Goal: Find specific page/section: Find specific page/section

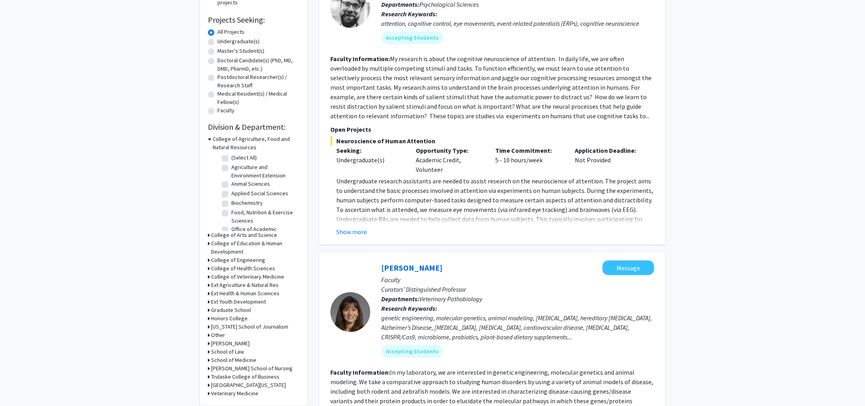
scroll to position [133, 0]
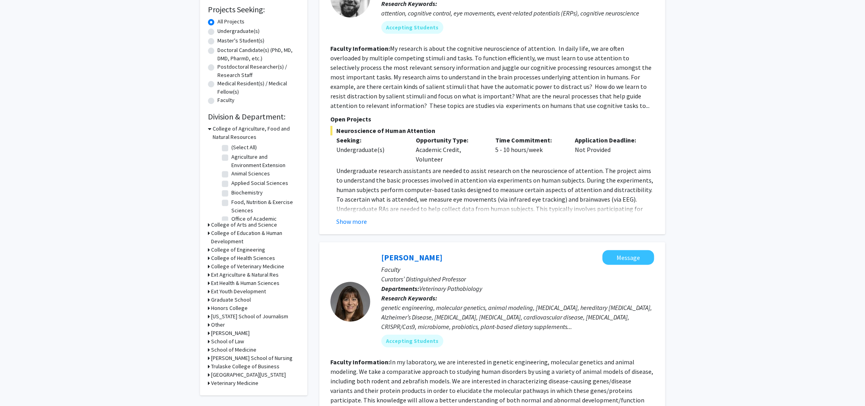
click at [207, 223] on div "Refine By Collaboration Status: Collaboration Status All Faculty/Staff Collabor…" at bounding box center [253, 153] width 107 height 486
click at [208, 225] on icon at bounding box center [209, 225] width 2 height 8
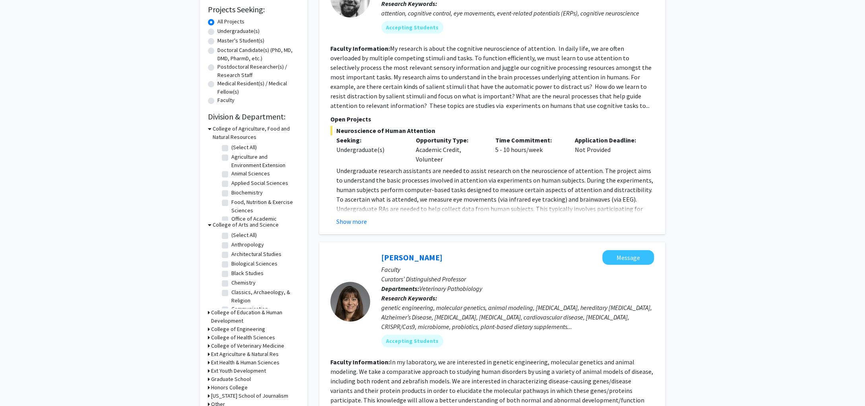
click at [231, 265] on label "Biological Sciences" at bounding box center [254, 264] width 46 height 8
click at [231, 265] on input "Biological Sciences" at bounding box center [233, 262] width 5 height 5
checkbox input "true"
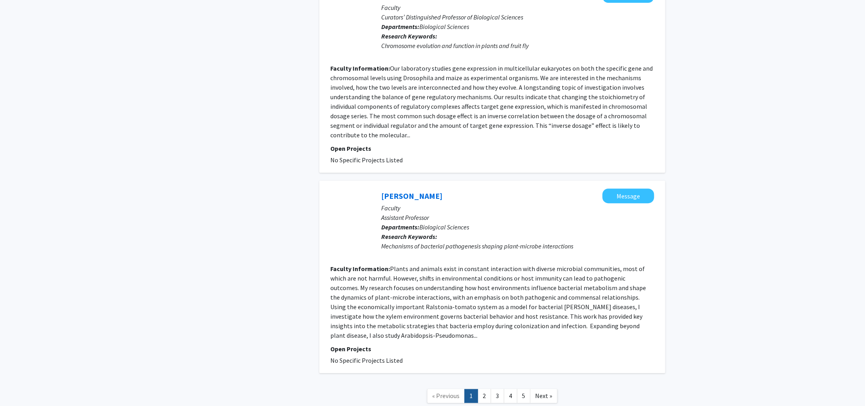
scroll to position [1782, 0]
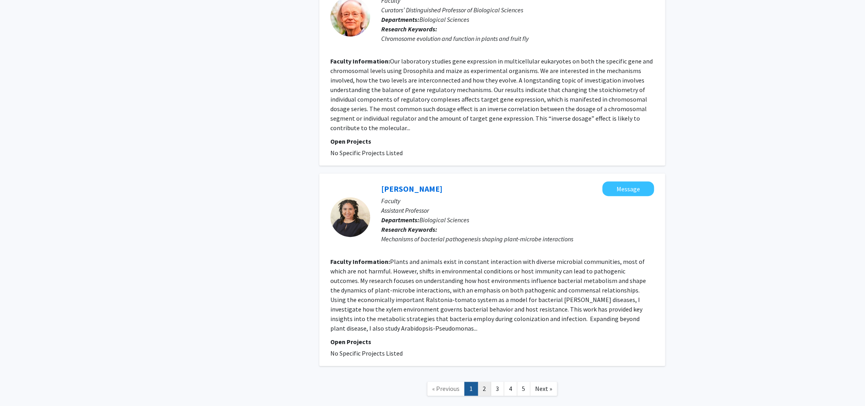
click at [485, 382] on link "2" at bounding box center [484, 389] width 14 height 14
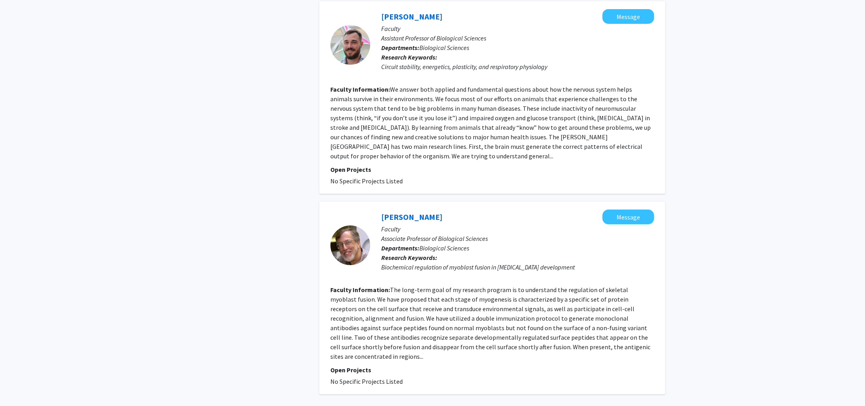
scroll to position [1646, 0]
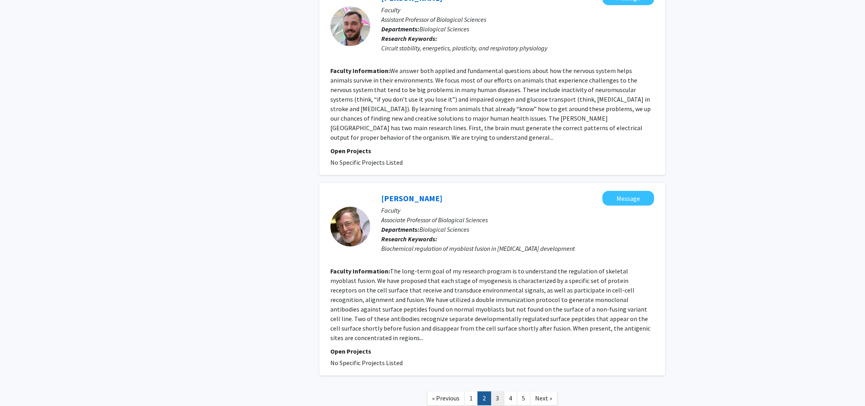
click at [498, 392] on link "3" at bounding box center [497, 399] width 14 height 14
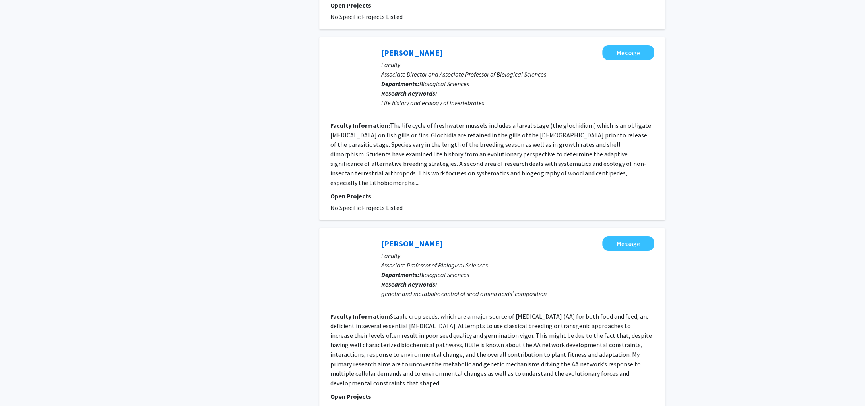
scroll to position [1684, 0]
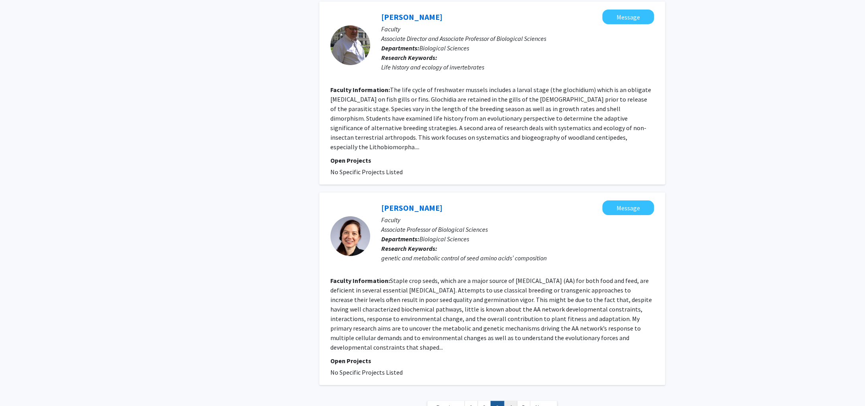
click at [510, 401] on link "4" at bounding box center [510, 408] width 14 height 14
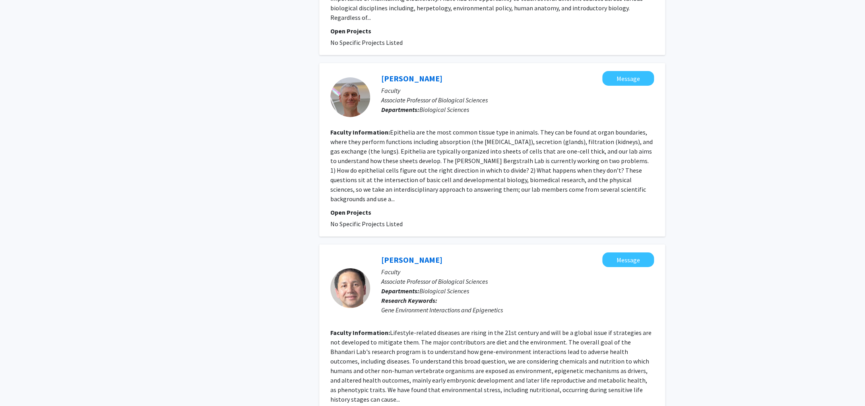
scroll to position [1493, 0]
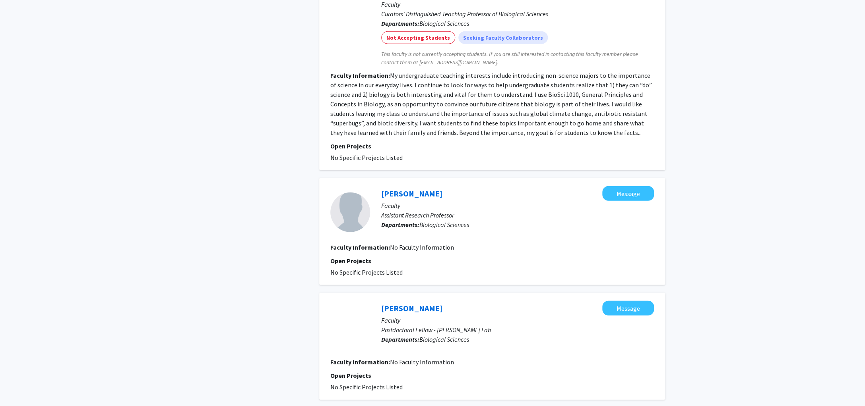
scroll to position [1218, 0]
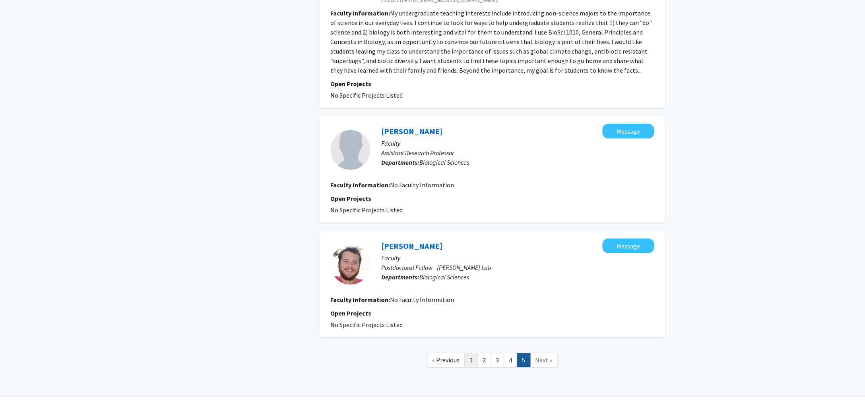
click at [472, 354] on link "1" at bounding box center [471, 361] width 14 height 14
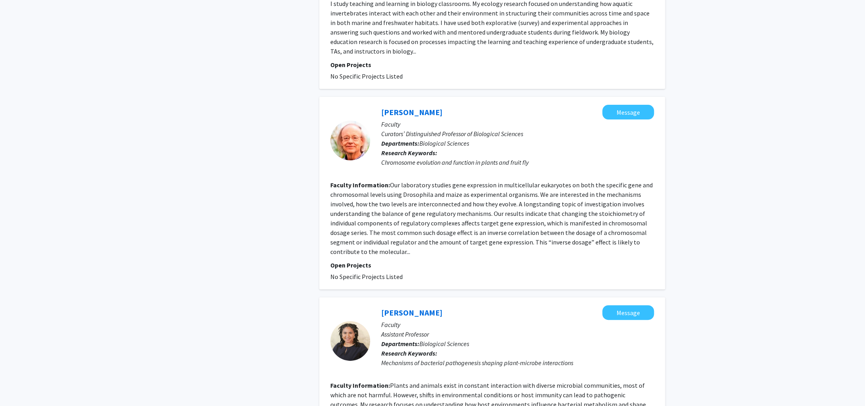
scroll to position [1782, 0]
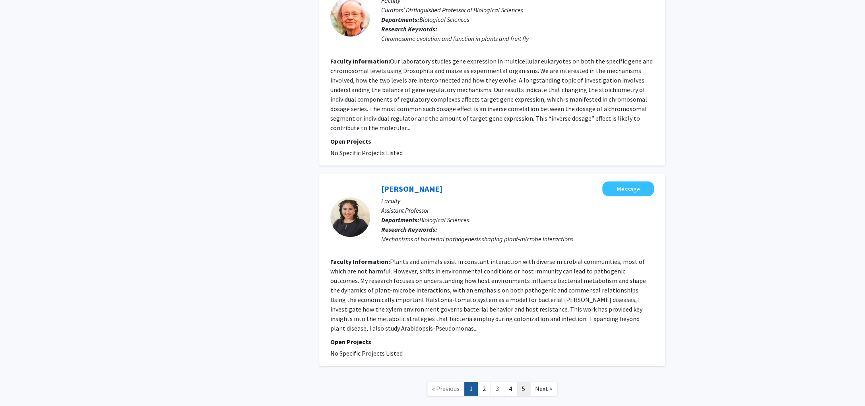
click at [523, 382] on link "5" at bounding box center [524, 389] width 14 height 14
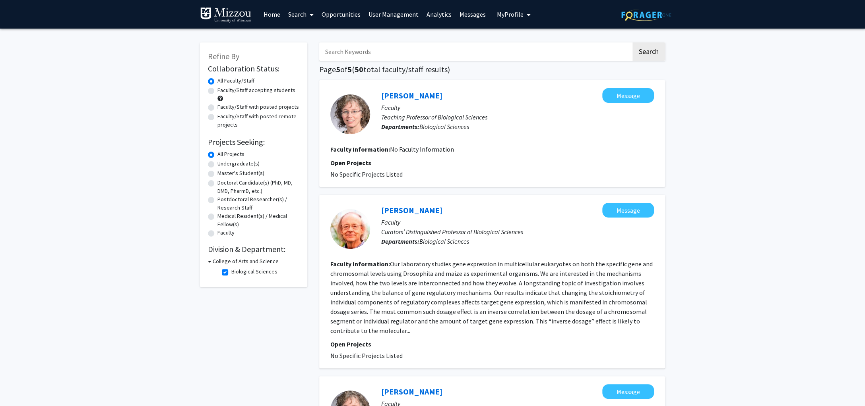
click at [436, 15] on link "Analytics" at bounding box center [438, 14] width 33 height 28
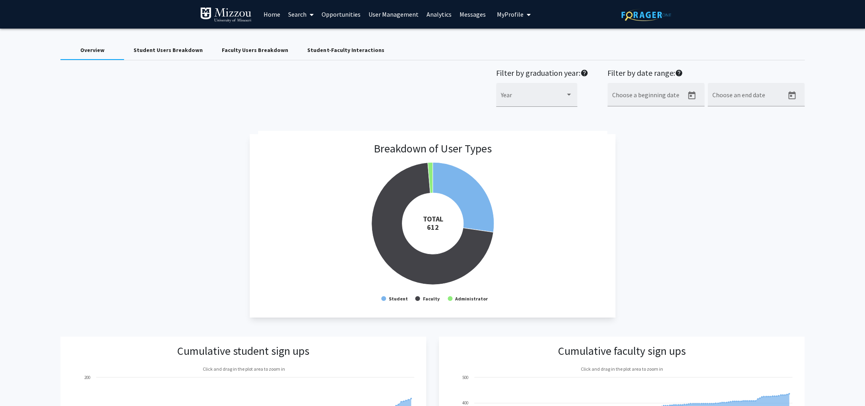
click at [266, 50] on div "Faculty Users Breakdown" at bounding box center [255, 50] width 66 height 8
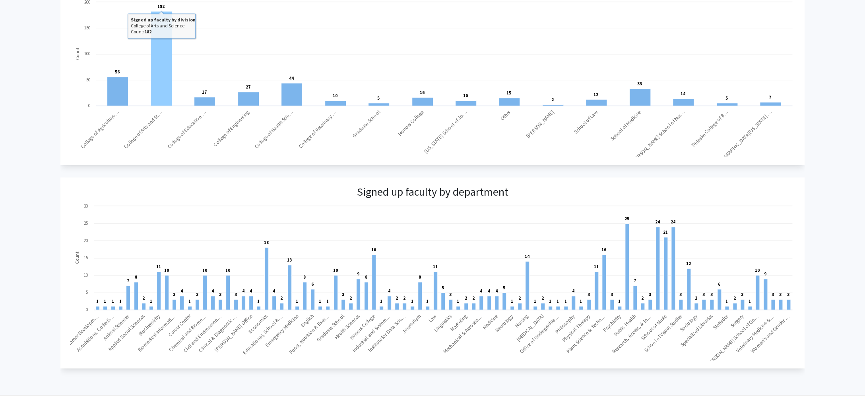
scroll to position [387, 0]
